Goal: Entertainment & Leisure: Consume media (video, audio)

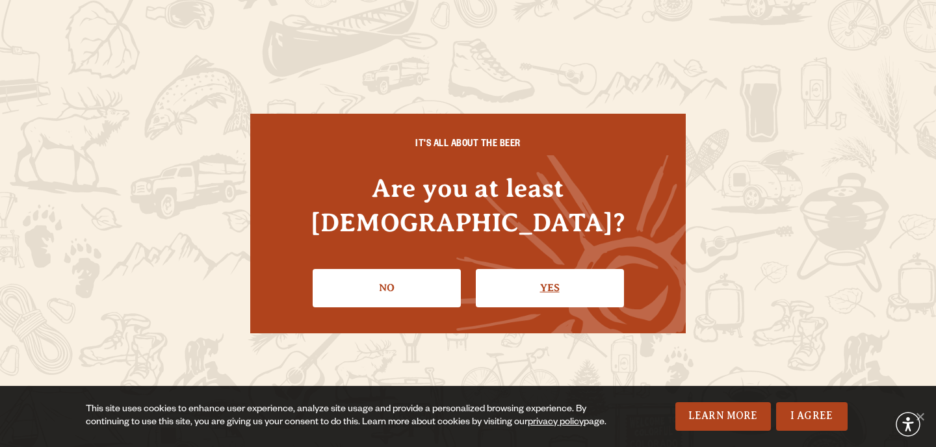
click at [541, 276] on link "Yes" at bounding box center [550, 288] width 148 height 38
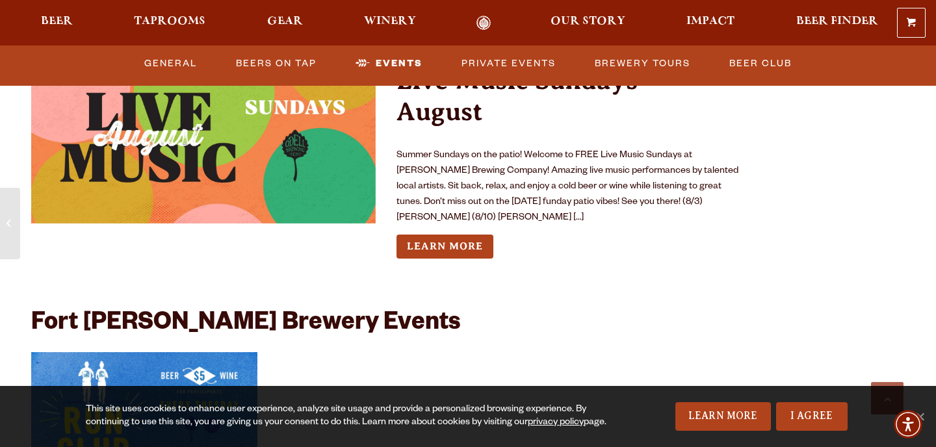
scroll to position [2982, 0]
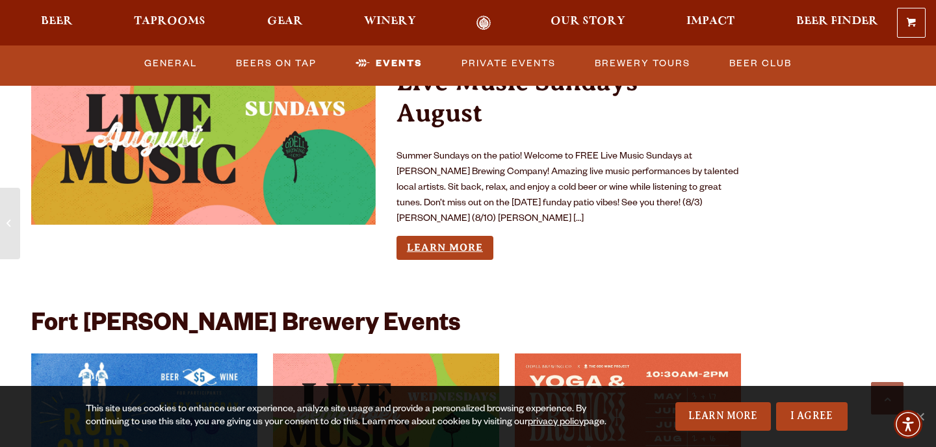
click at [441, 236] on link "Learn More" at bounding box center [444, 248] width 97 height 24
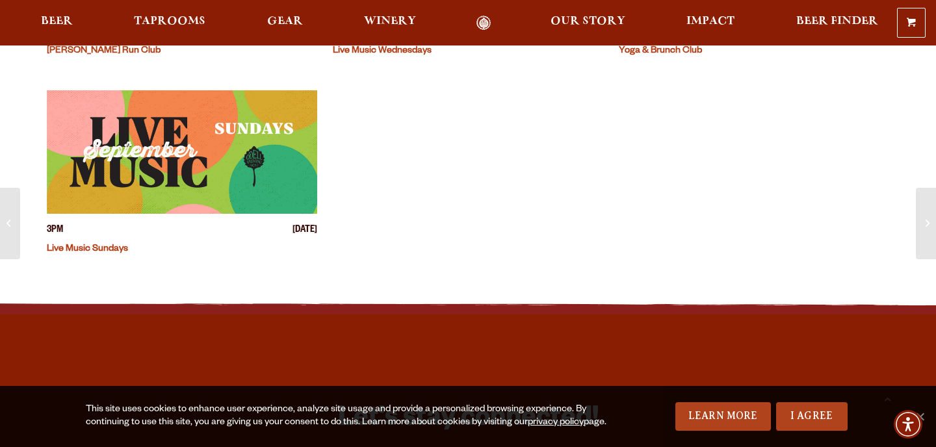
scroll to position [499, 0]
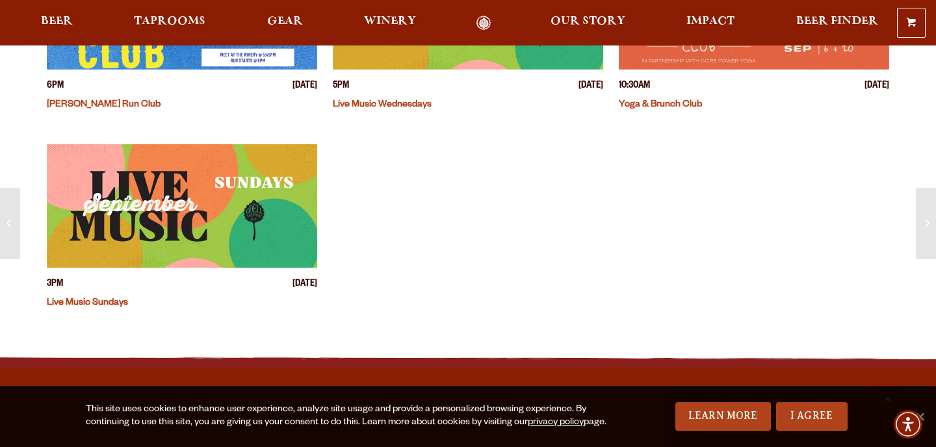
click at [90, 301] on link "Live Music Sundays" at bounding box center [87, 303] width 81 height 10
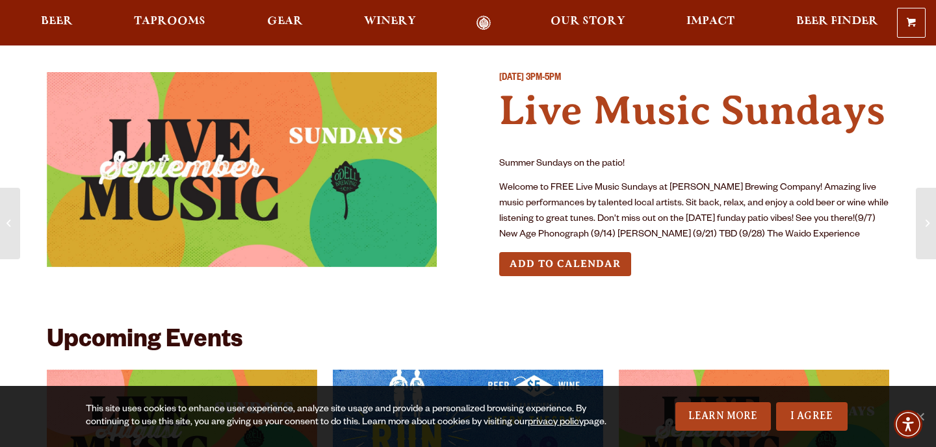
scroll to position [29, 0]
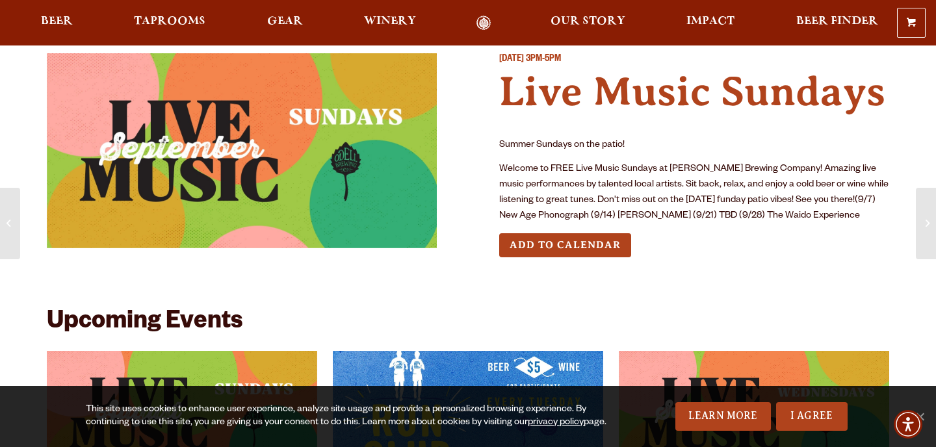
click at [382, 172] on img at bounding box center [242, 150] width 390 height 195
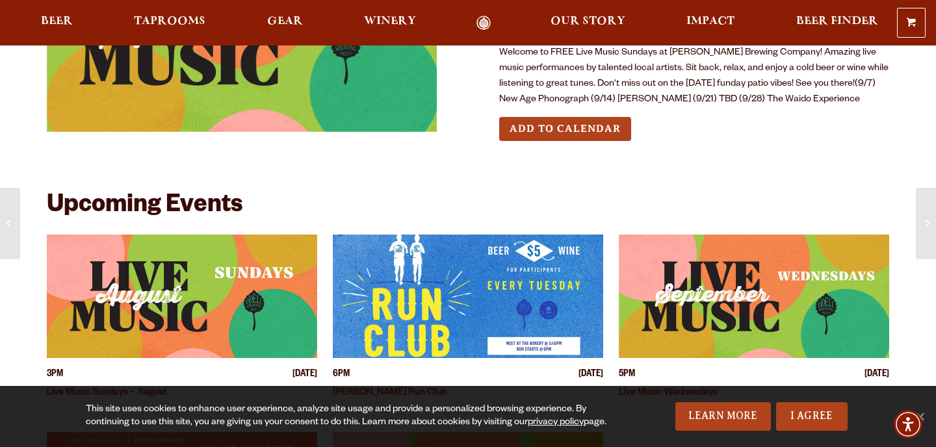
scroll to position [0, 0]
